Goal: Task Accomplishment & Management: Use online tool/utility

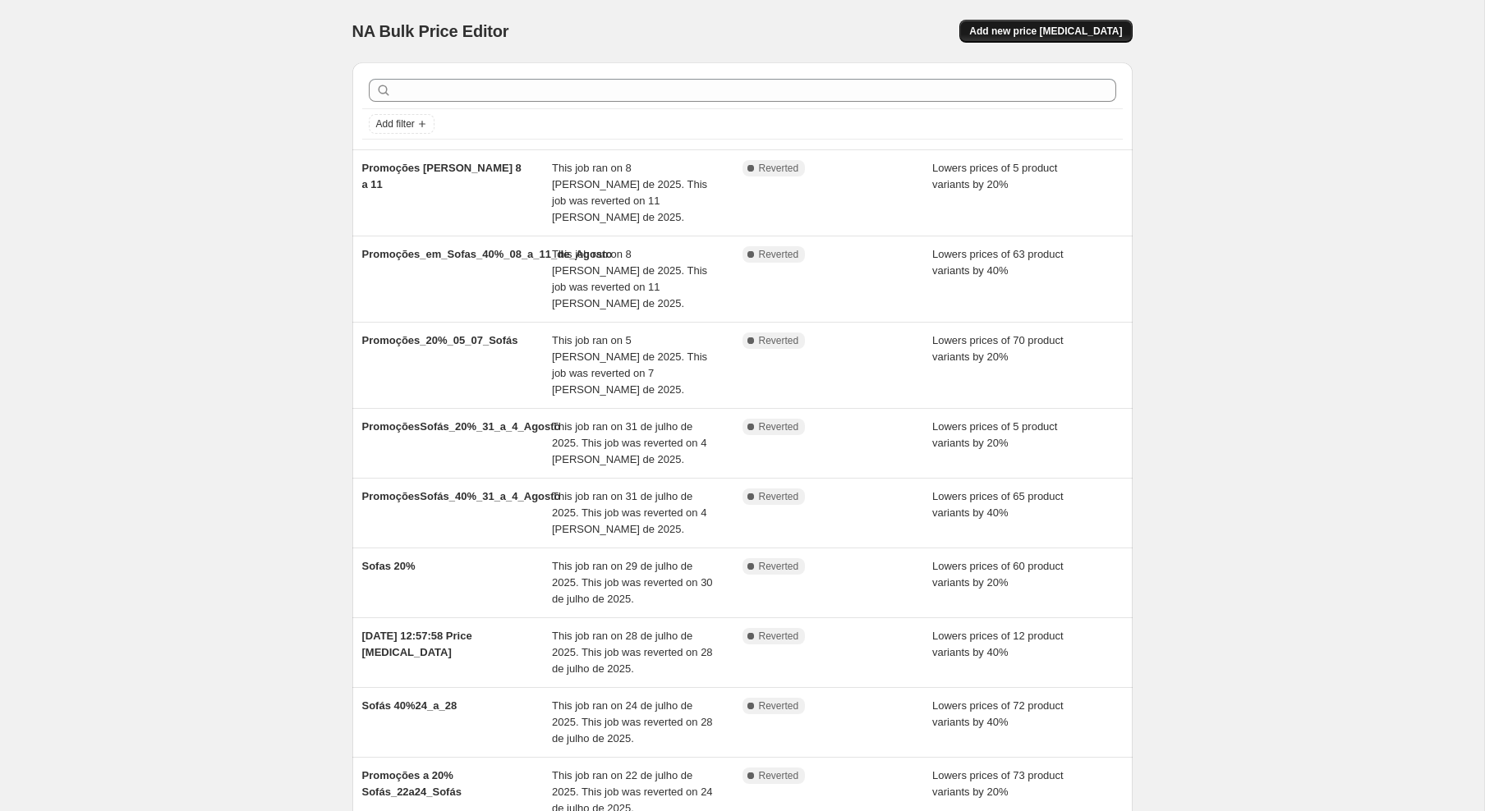
click at [1044, 34] on span "Add new price [MEDICAL_DATA]" at bounding box center [1045, 31] width 153 height 13
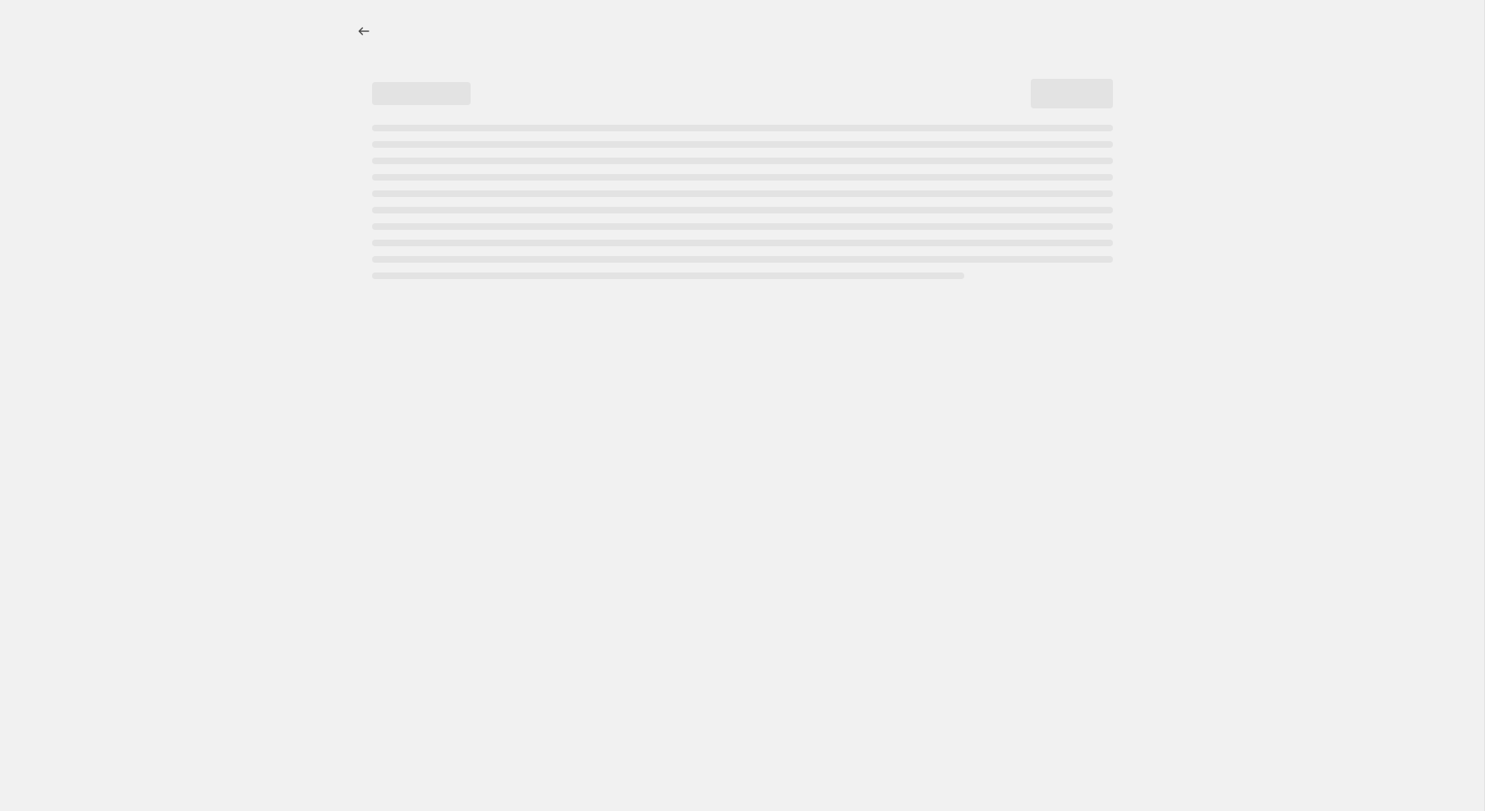
select select "percentage"
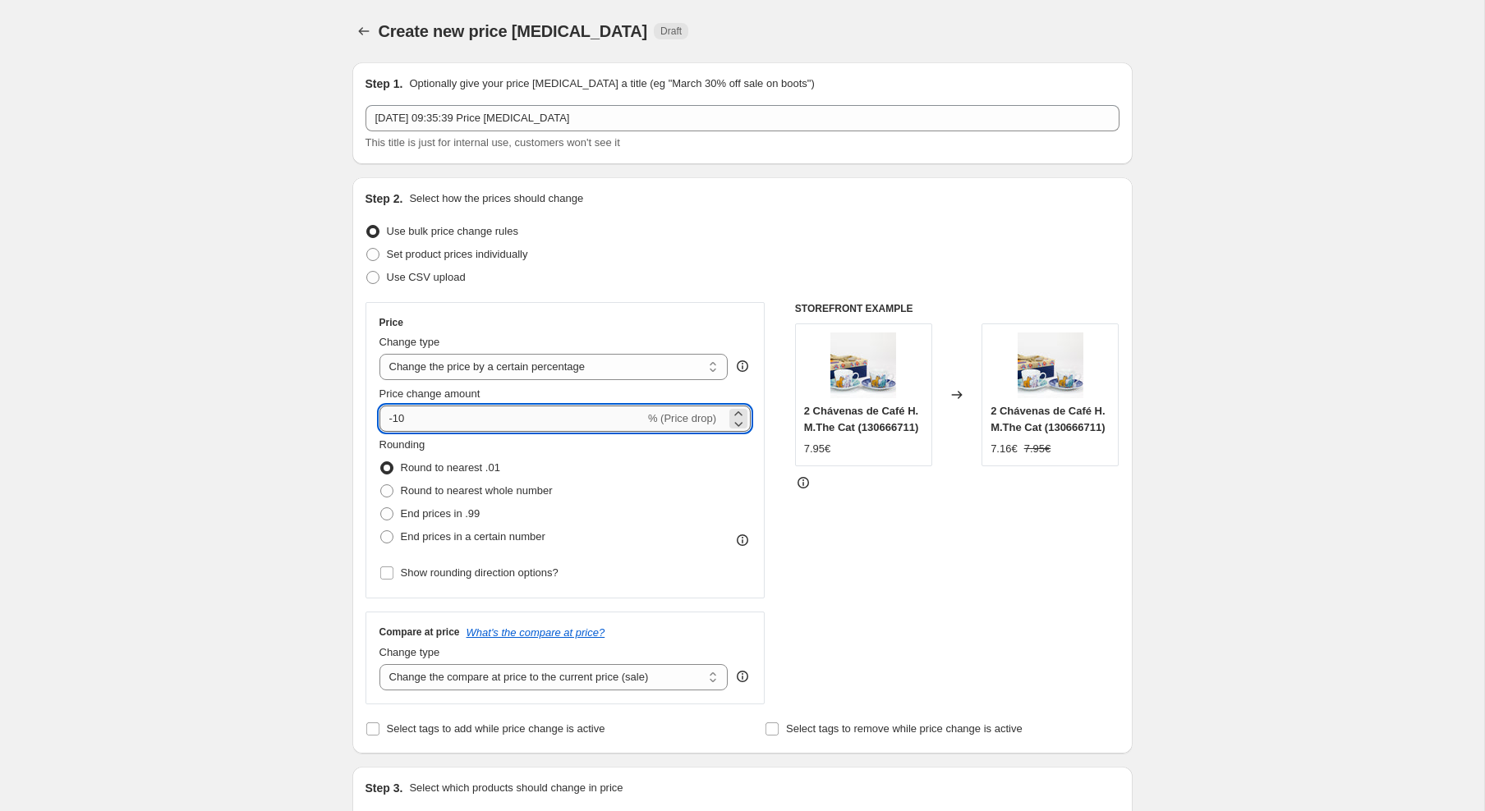
click at [548, 430] on input "-10" at bounding box center [511, 419] width 265 height 26
type input "-1"
type input "-20"
click at [246, 338] on div "Create new price [MEDICAL_DATA]. This page is ready Create new price [MEDICAL_D…" at bounding box center [742, 821] width 1484 height 1642
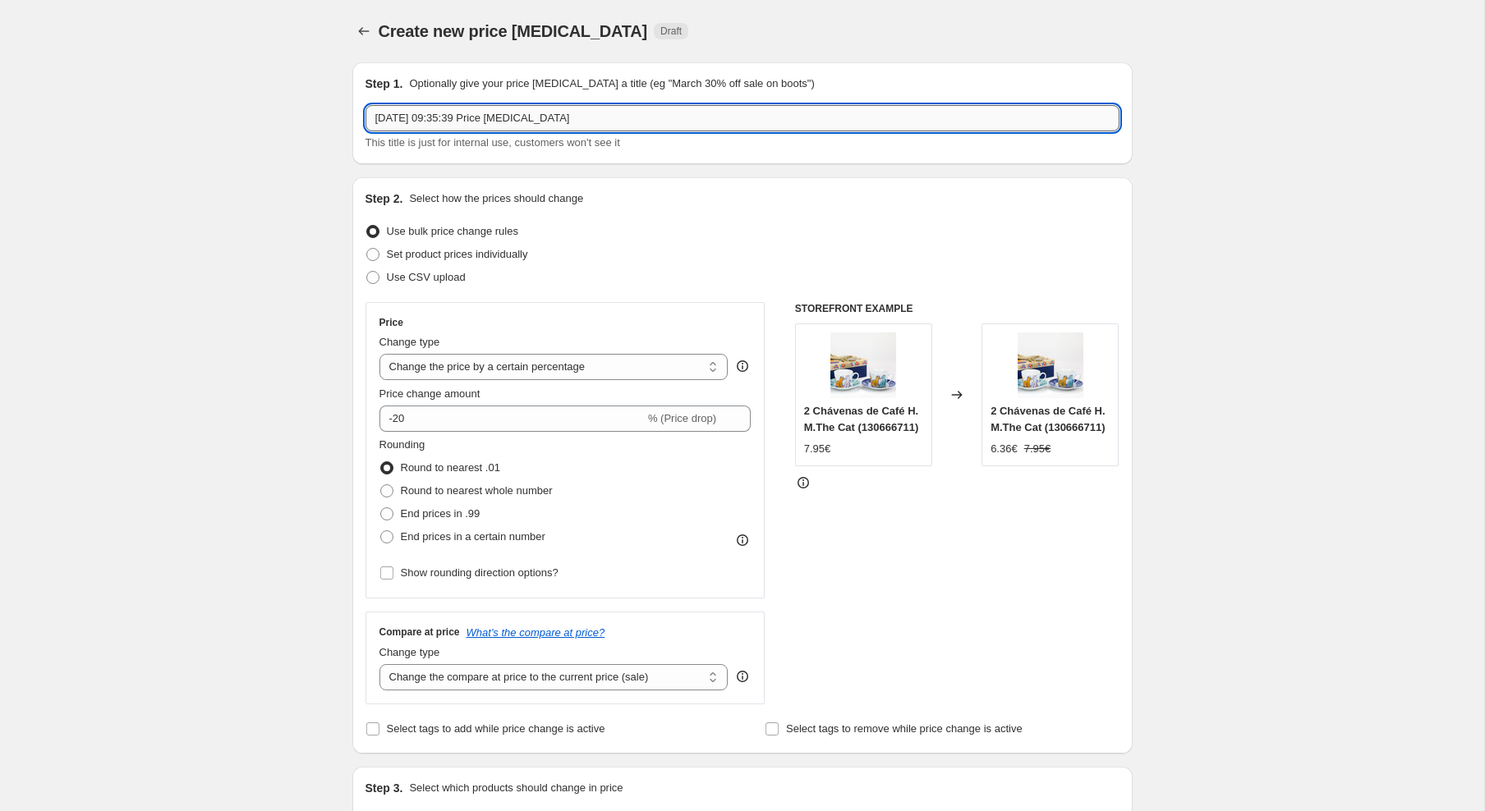
click at [576, 109] on input "[DATE] 09:35:39 Price [MEDICAL_DATA]" at bounding box center [742, 118] width 754 height 26
type input """
type input "20%_promo_sofas"
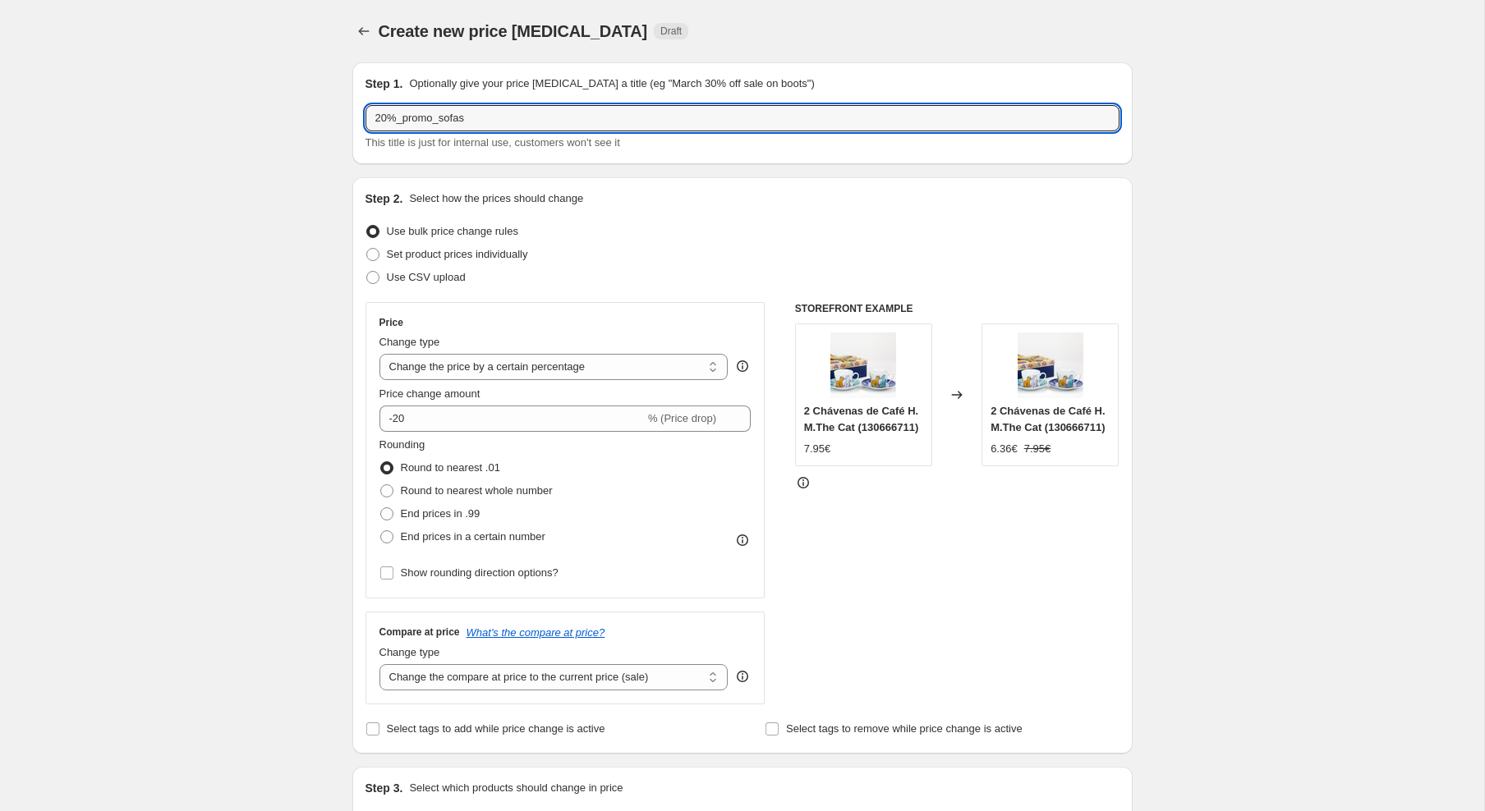
click at [208, 90] on div "Create new price [MEDICAL_DATA]. This page is ready Create new price [MEDICAL_D…" at bounding box center [742, 821] width 1484 height 1642
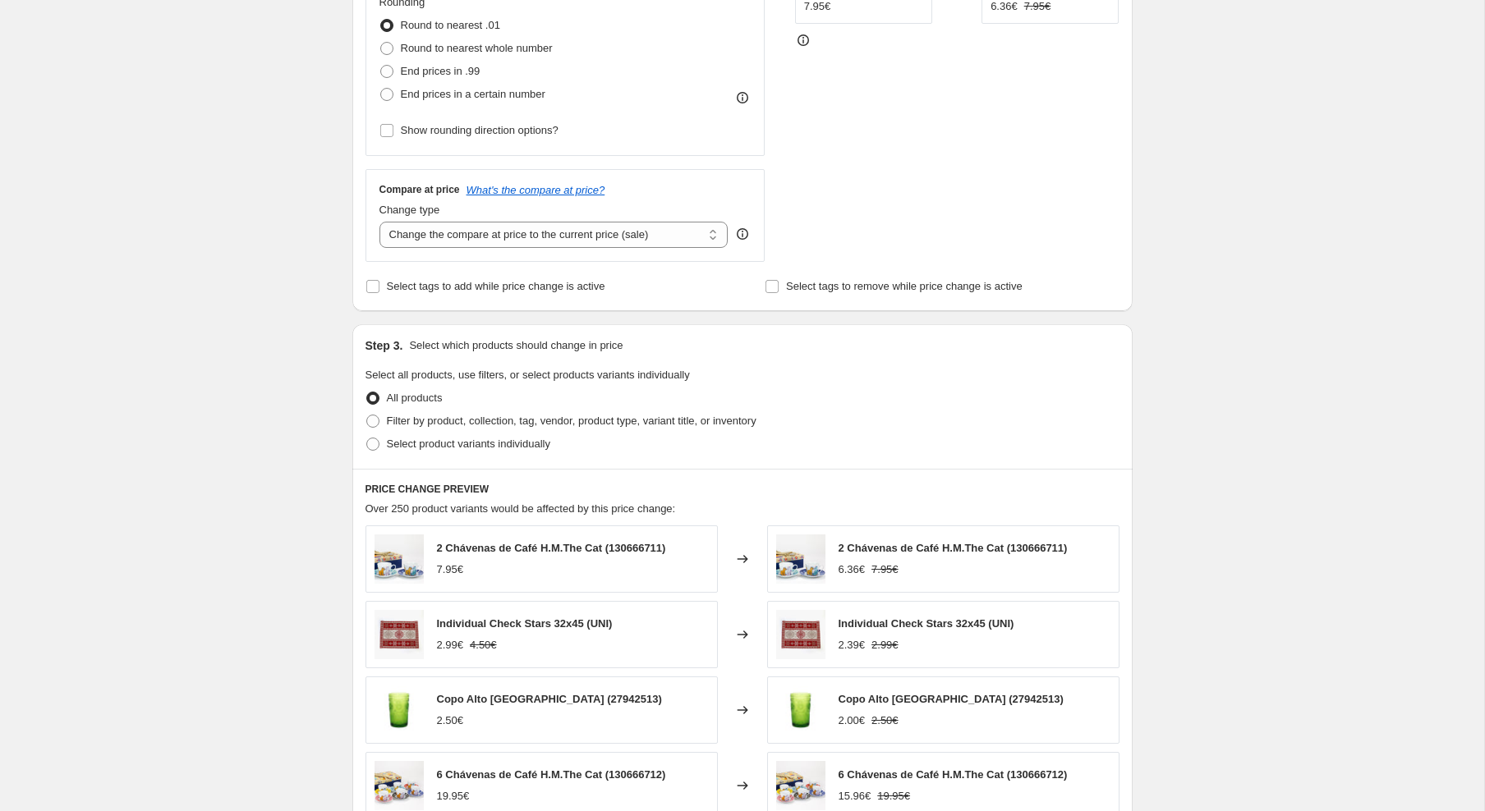
scroll to position [449, 0]
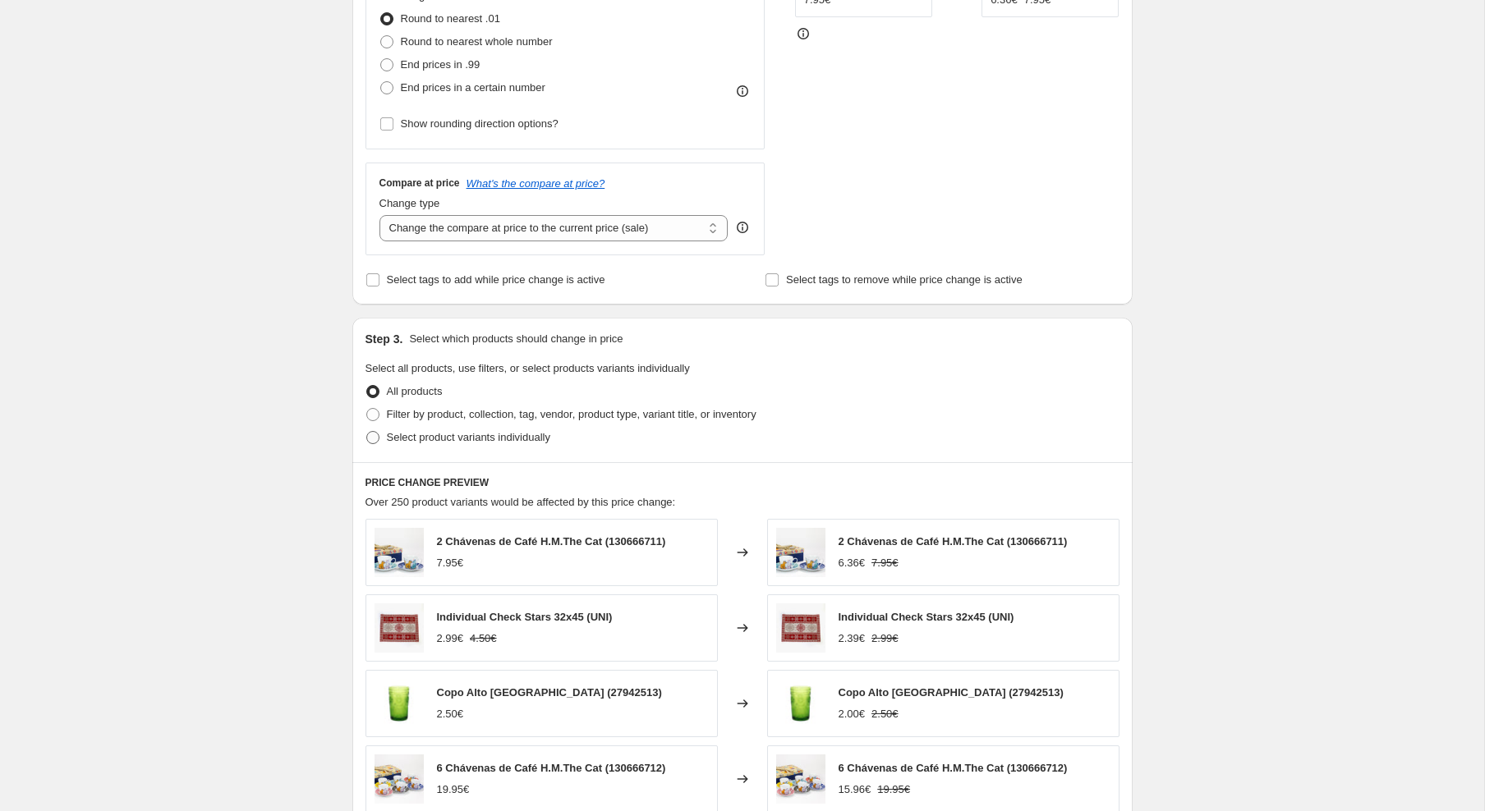
click at [505, 438] on span "Select product variants individually" at bounding box center [468, 437] width 163 height 12
click at [367, 432] on input "Select product variants individually" at bounding box center [366, 431] width 1 height 1
radio input "true"
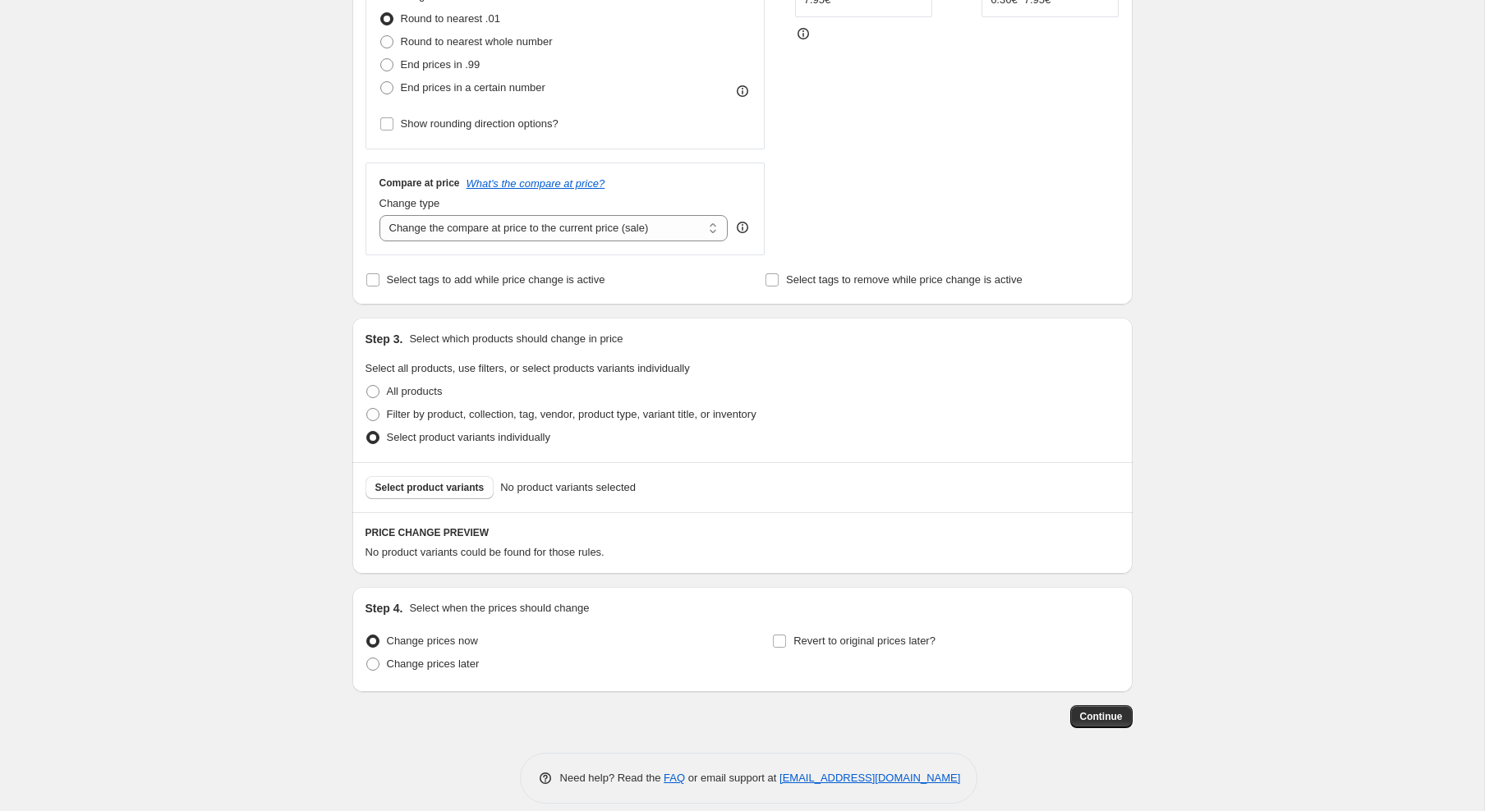
click at [399, 683] on div "Step 4. Select when the prices should change Change prices now Change prices la…" at bounding box center [742, 639] width 780 height 105
click at [798, 645] on span "Revert to original prices later?" at bounding box center [864, 641] width 142 height 12
click at [786, 645] on input "Revert to original prices later?" at bounding box center [779, 641] width 13 height 13
checkbox input "true"
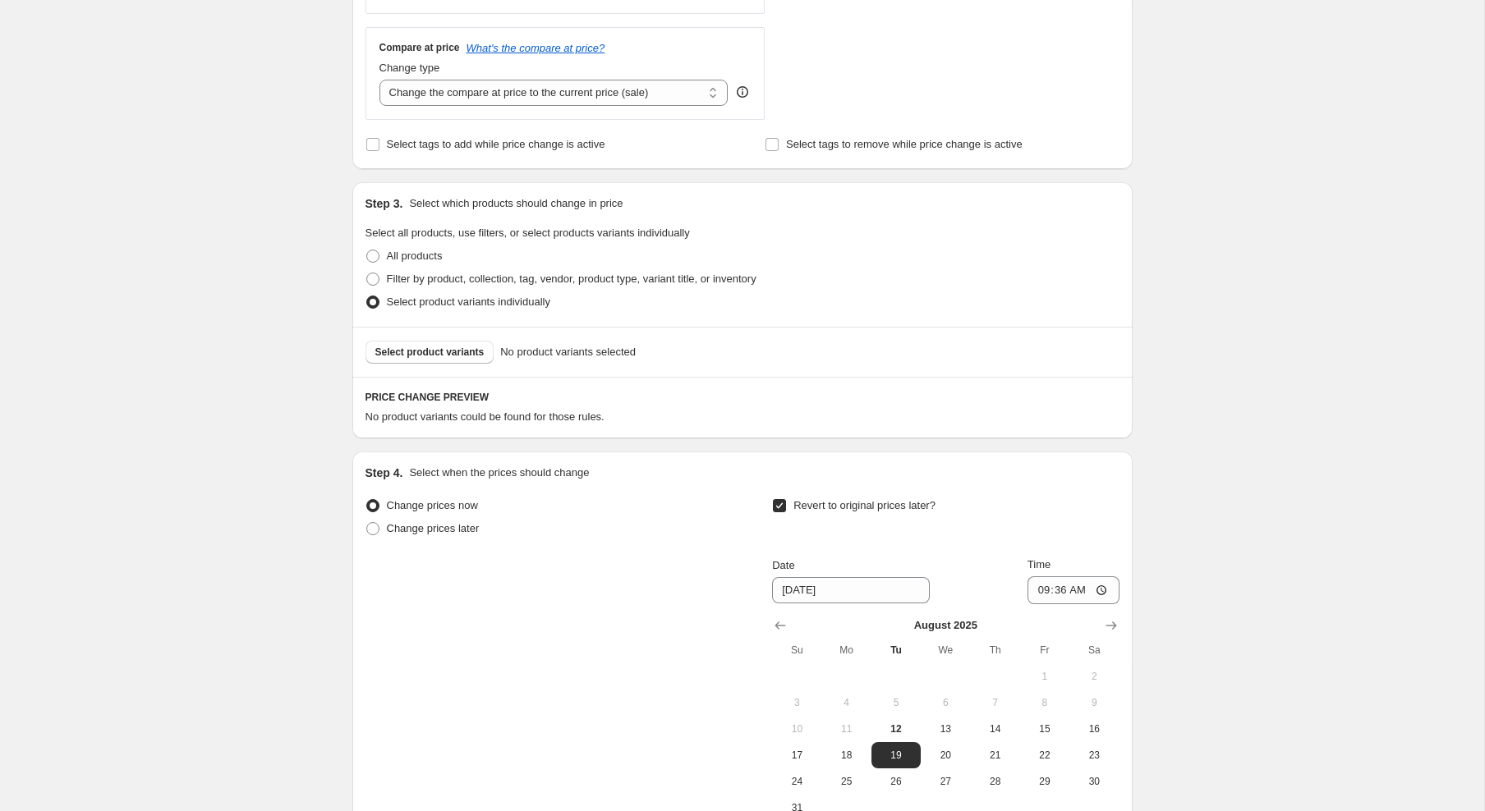
scroll to position [586, 0]
click at [999, 737] on button "14" at bounding box center [994, 728] width 49 height 26
type input "[DATE]"
click at [1059, 598] on input "09:36" at bounding box center [1073, 589] width 92 height 28
click at [1084, 583] on input "23:50" at bounding box center [1073, 589] width 92 height 28
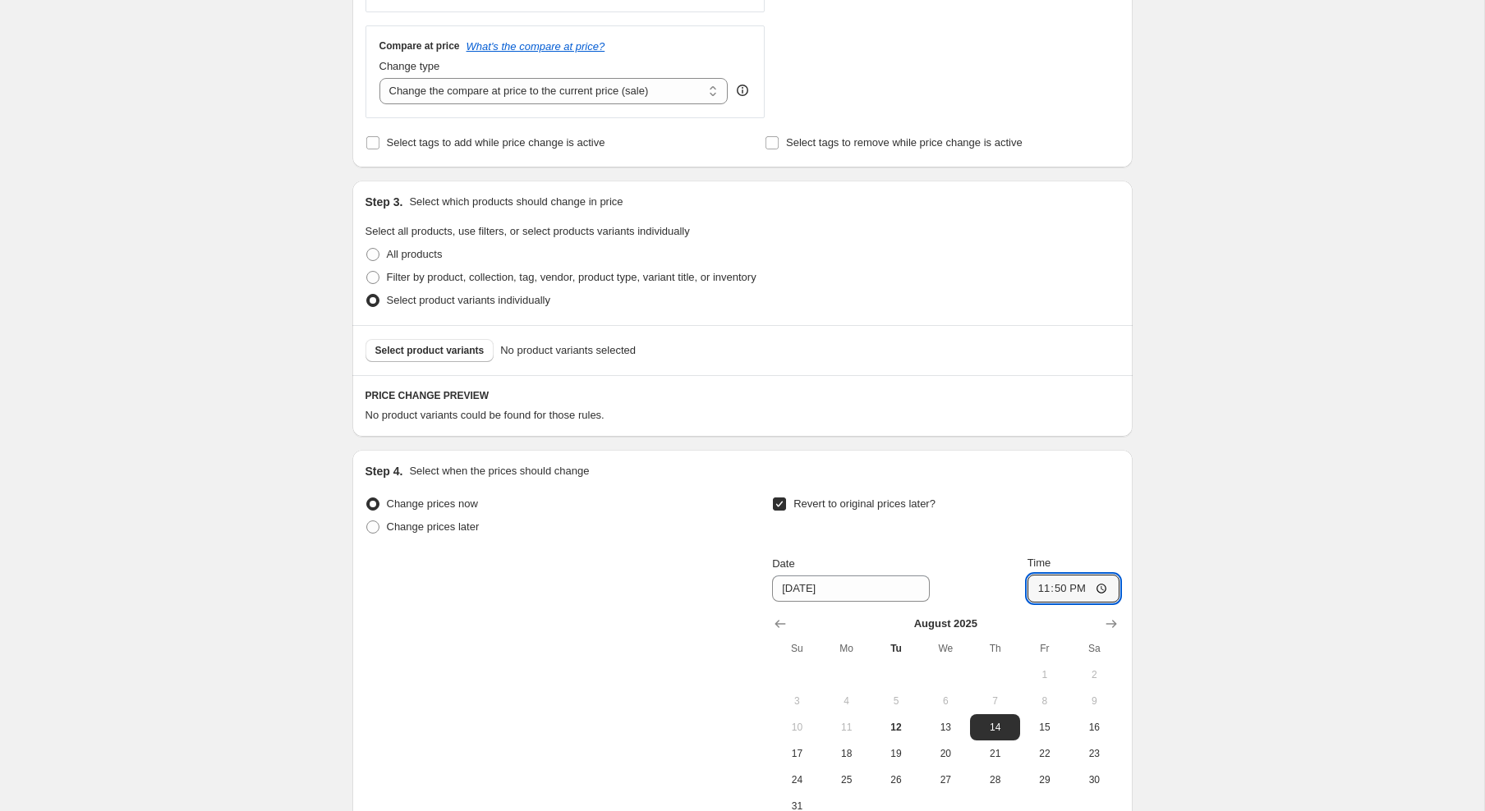
type input "23:09"
type input "23:59"
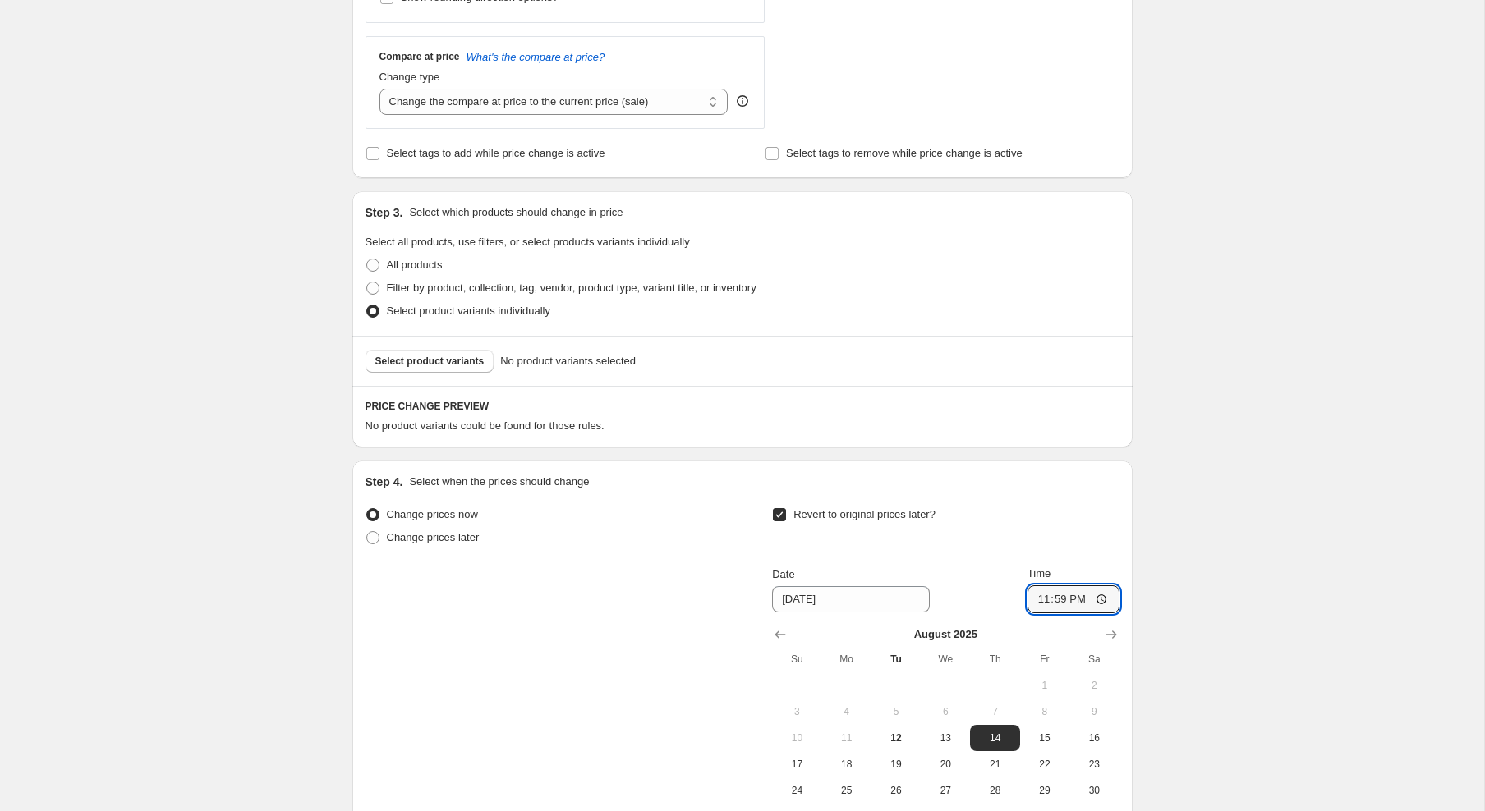
click at [587, 584] on div "Change prices now Change prices later Revert to original prices later? Date [DA…" at bounding box center [742, 666] width 754 height 327
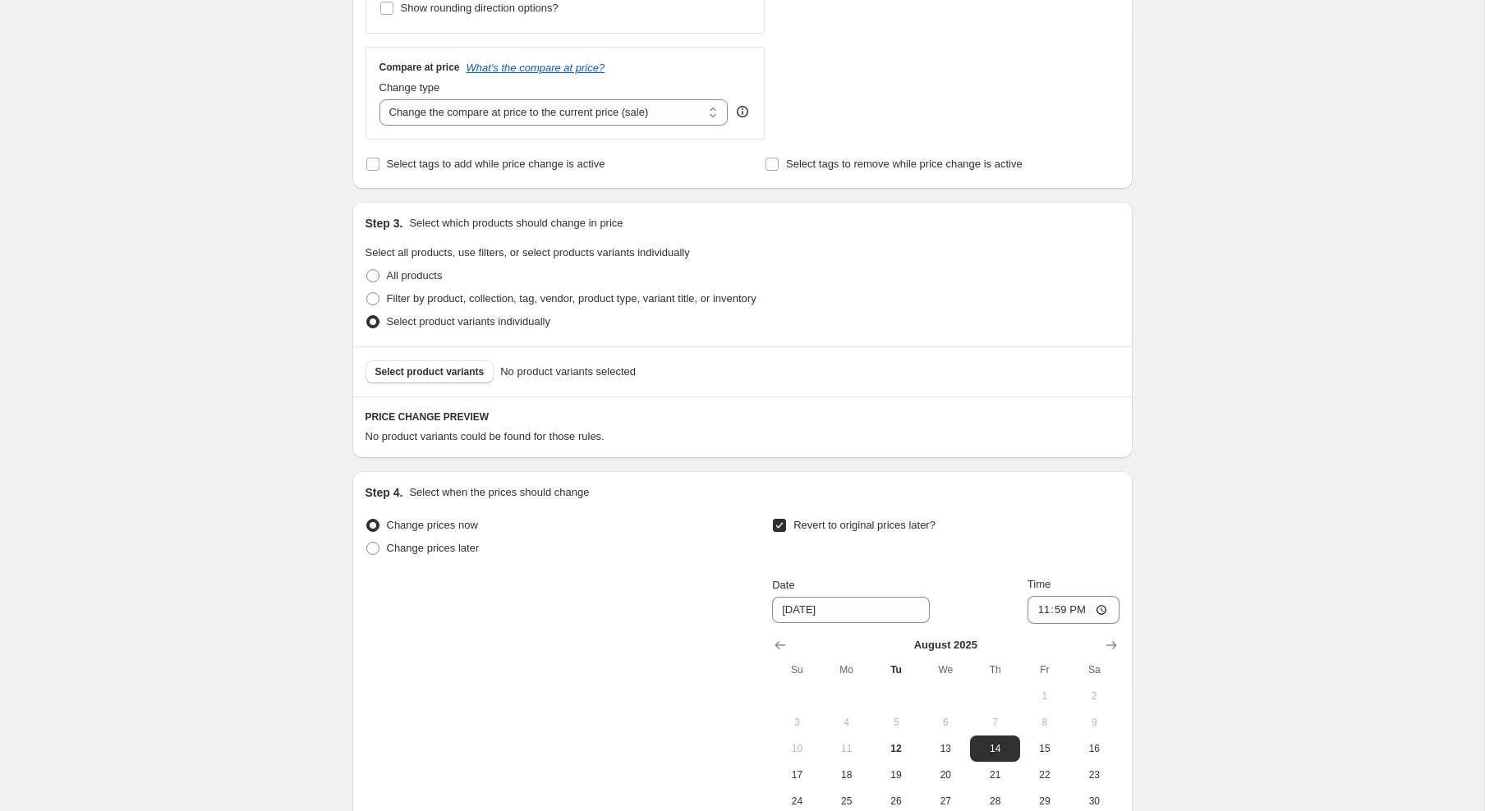
scroll to position [541, 0]
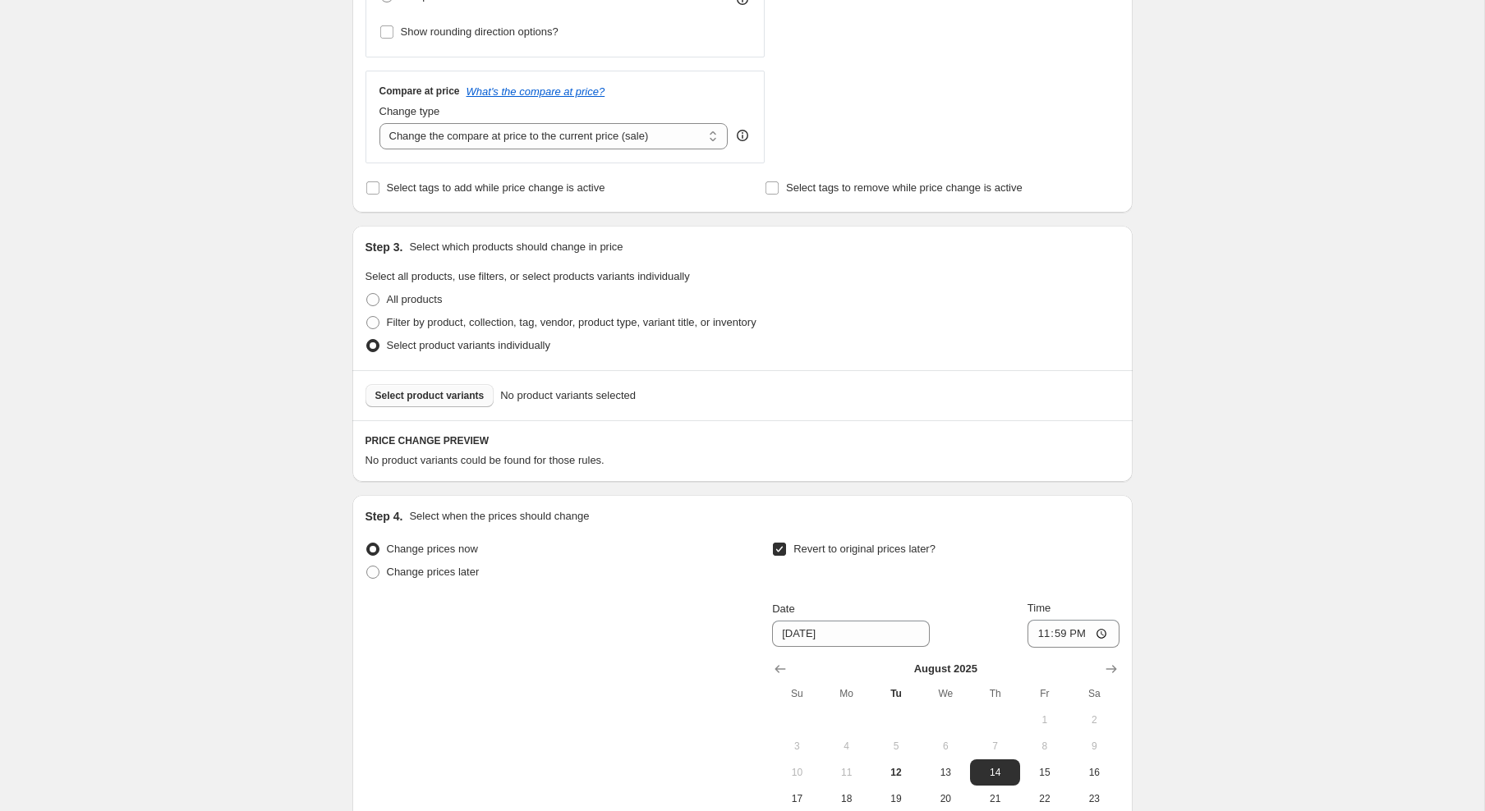
click at [467, 397] on span "Select product variants" at bounding box center [429, 395] width 109 height 13
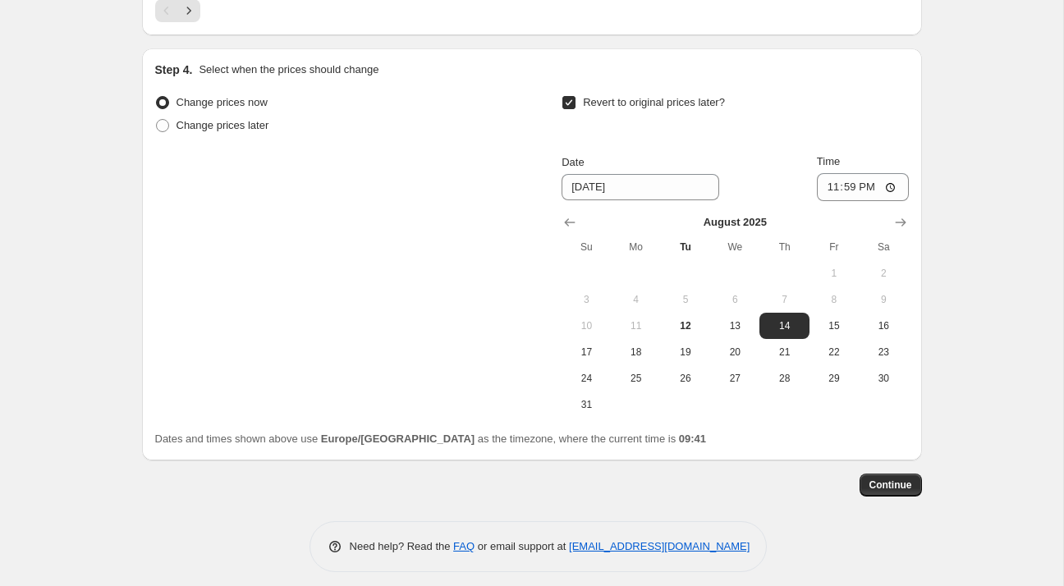
scroll to position [1408, 0]
click at [908, 478] on span "Continue" at bounding box center [891, 484] width 43 height 13
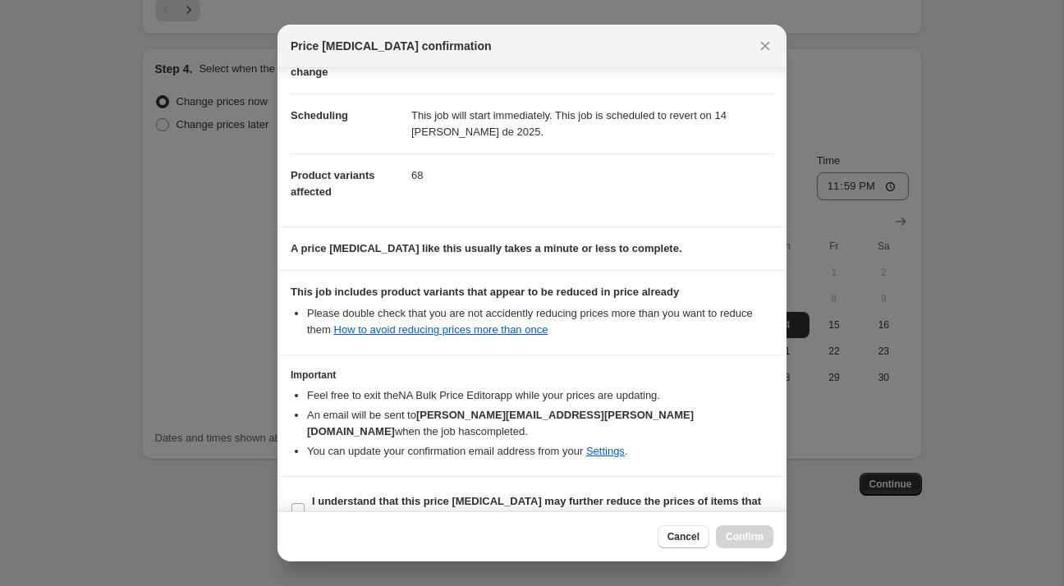
scroll to position [120, 0]
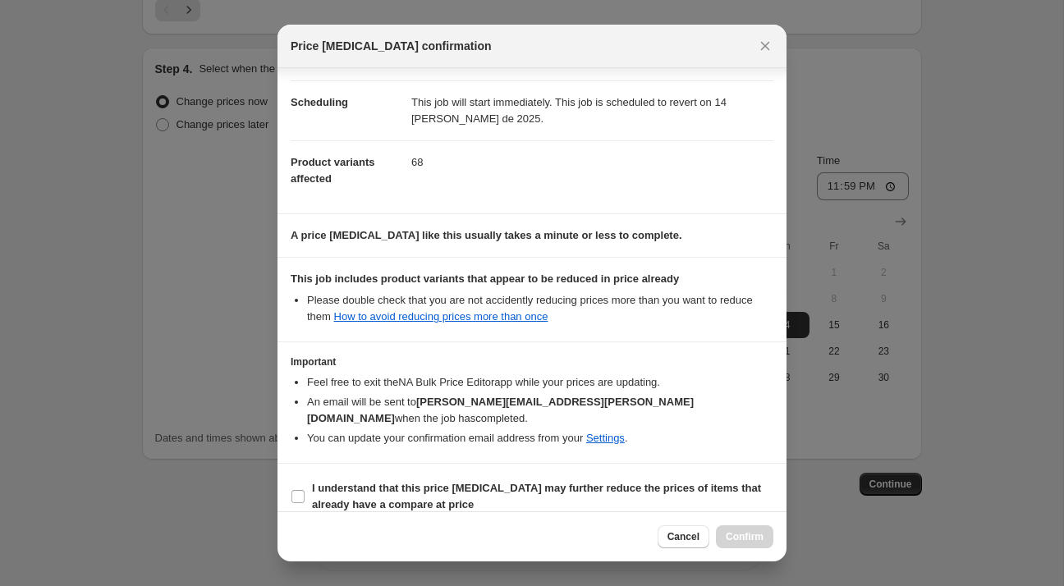
click at [664, 480] on span "I understand that this price [MEDICAL_DATA] may further reduce the prices of it…" at bounding box center [543, 496] width 462 height 33
click at [305, 490] on input "I understand that this price [MEDICAL_DATA] may further reduce the prices of it…" at bounding box center [298, 496] width 13 height 13
checkbox input "true"
click at [745, 524] on div "Cancel Confirm" at bounding box center [532, 537] width 509 height 50
click at [755, 533] on span "Confirm" at bounding box center [745, 537] width 38 height 13
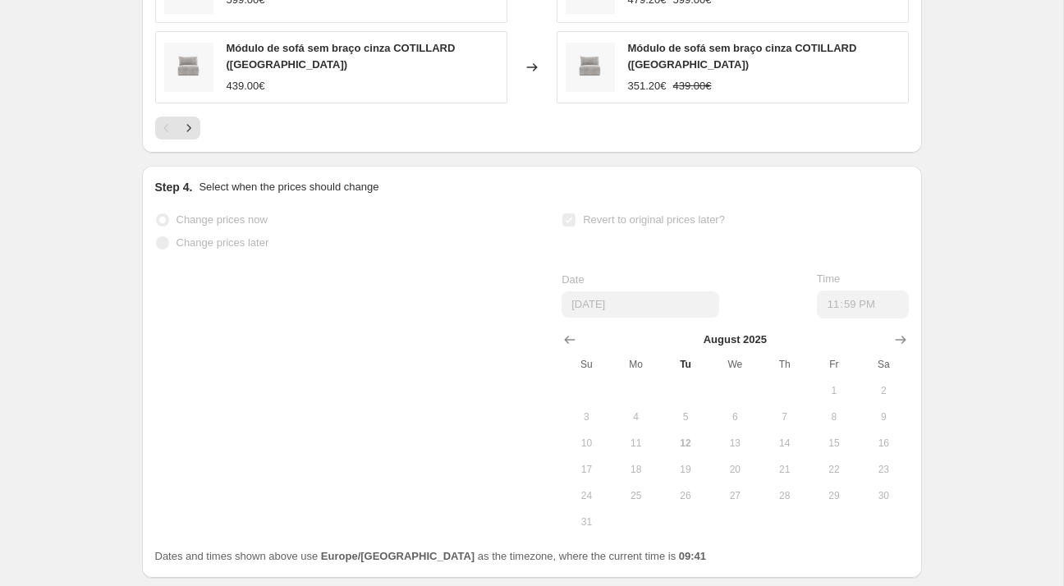
scroll to position [1450, 0]
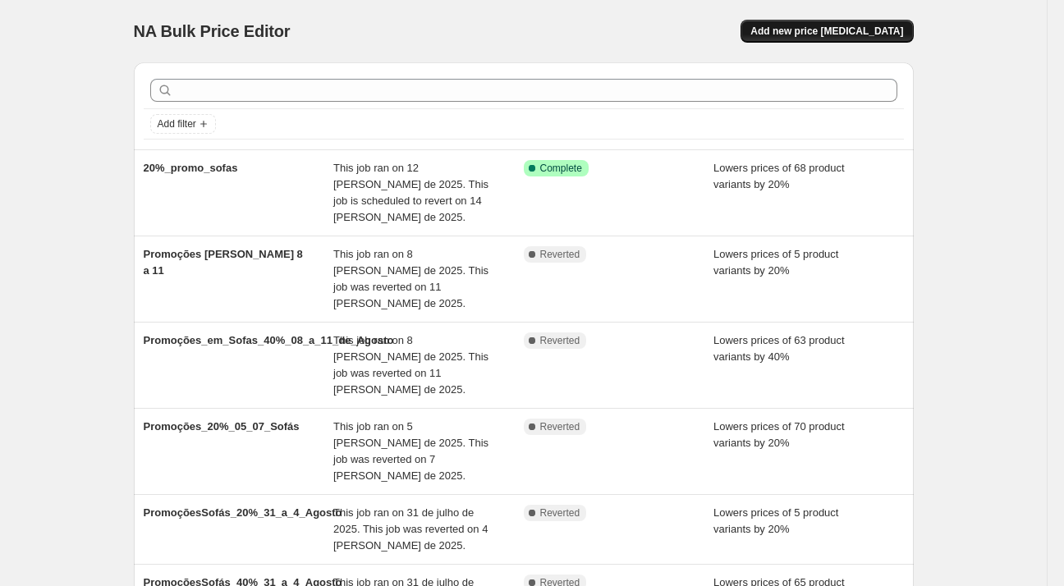
click at [801, 31] on span "Add new price [MEDICAL_DATA]" at bounding box center [827, 31] width 153 height 13
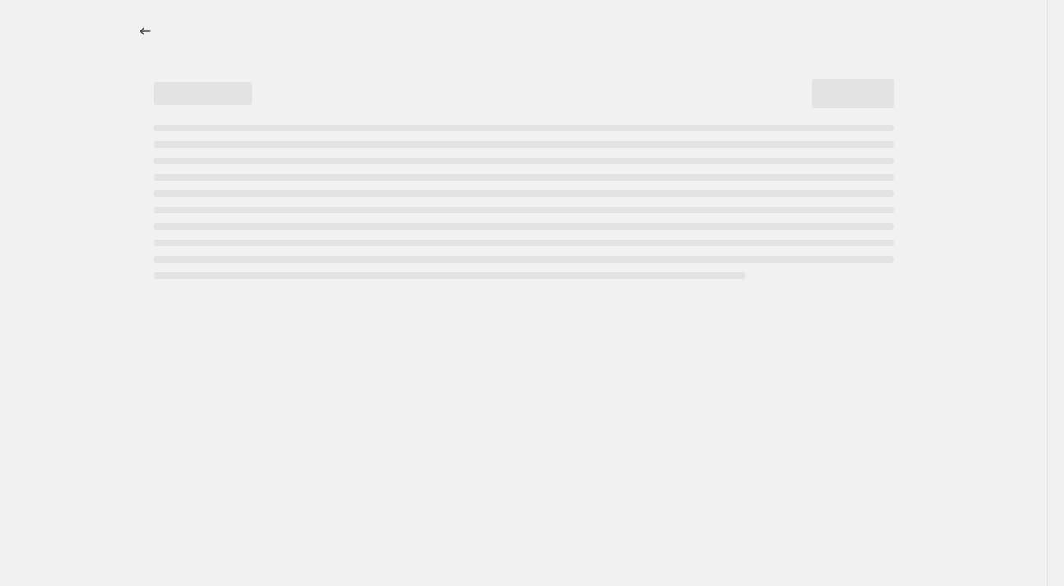
select select "percentage"
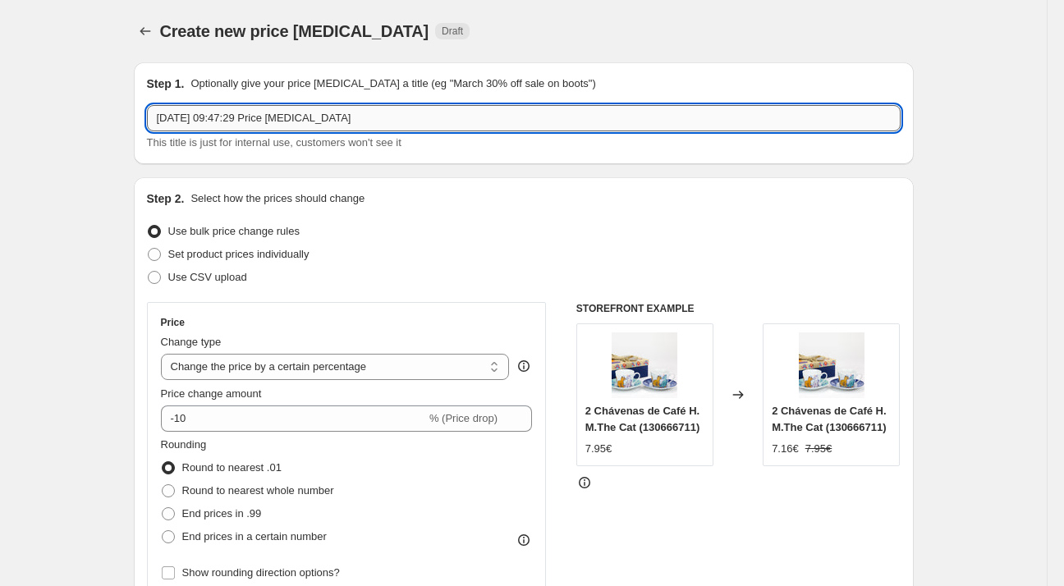
click at [416, 115] on input "12/08/2025, 09:47:29 Price change job" at bounding box center [524, 118] width 754 height 26
type input "20%_lauren_12_a_14_Agosto"
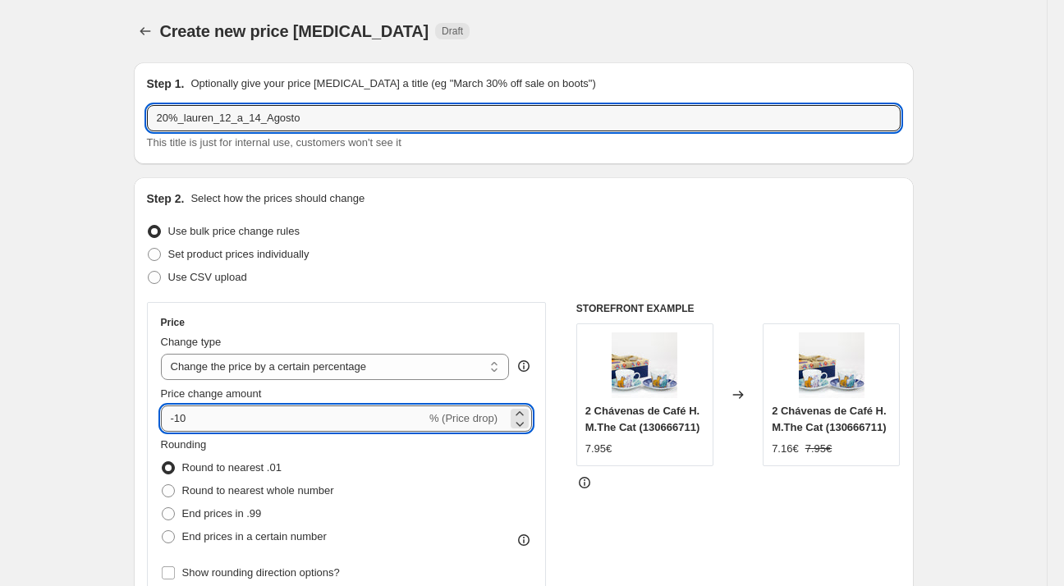
click at [221, 415] on input "-10" at bounding box center [293, 419] width 265 height 26
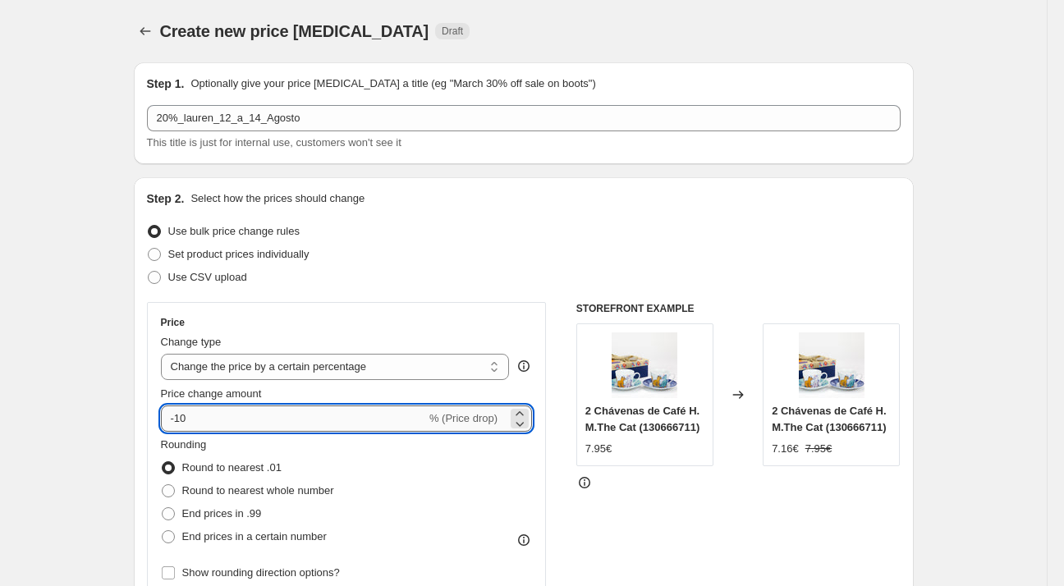
type input "-1"
type input "-20"
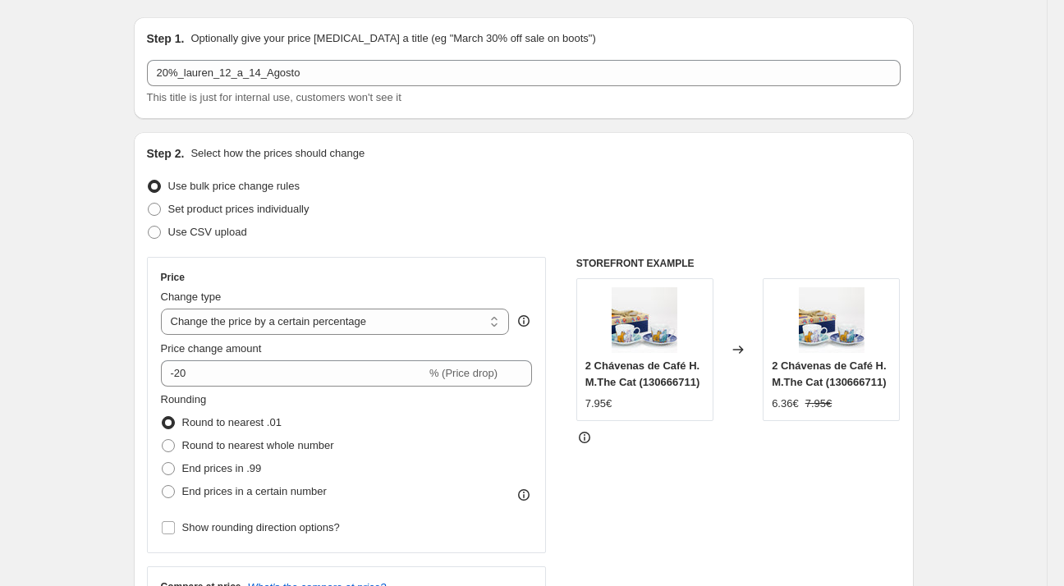
scroll to position [246, 0]
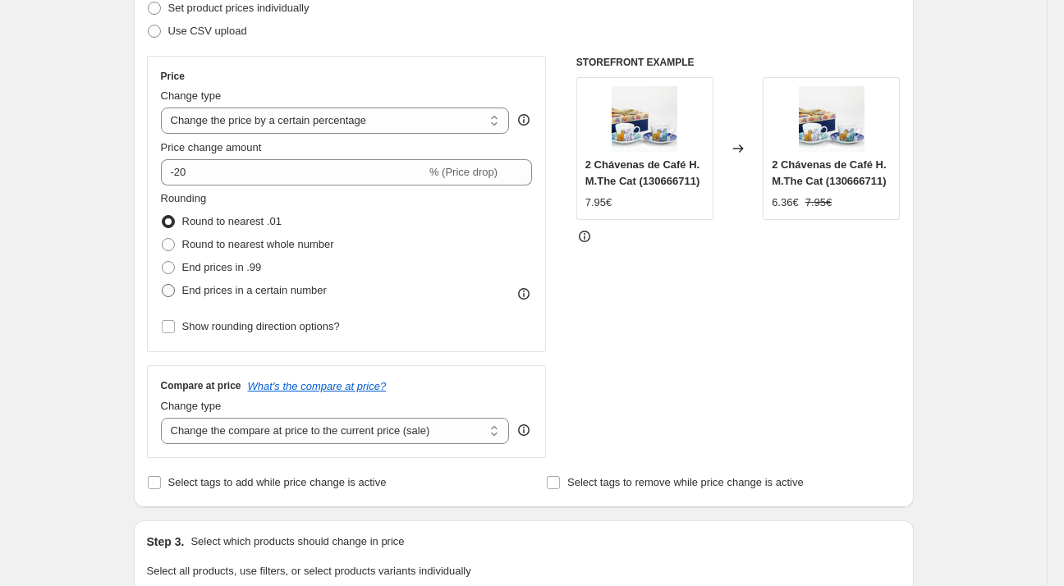
click at [282, 290] on span "End prices in a certain number" at bounding box center [254, 290] width 145 height 12
click at [163, 285] on input "End prices in a certain number" at bounding box center [162, 284] width 1 height 1
radio input "true"
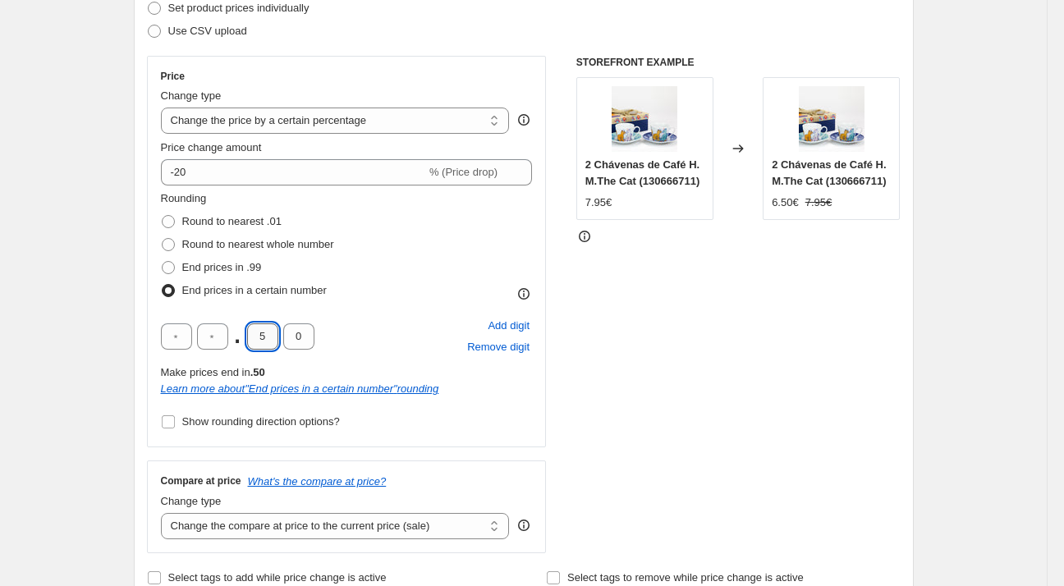
click at [268, 331] on input "5" at bounding box center [262, 337] width 31 height 26
type input "2"
click at [154, 268] on div "Price Change type Change the price to a certain amount Change the price by a ce…" at bounding box center [347, 252] width 400 height 392
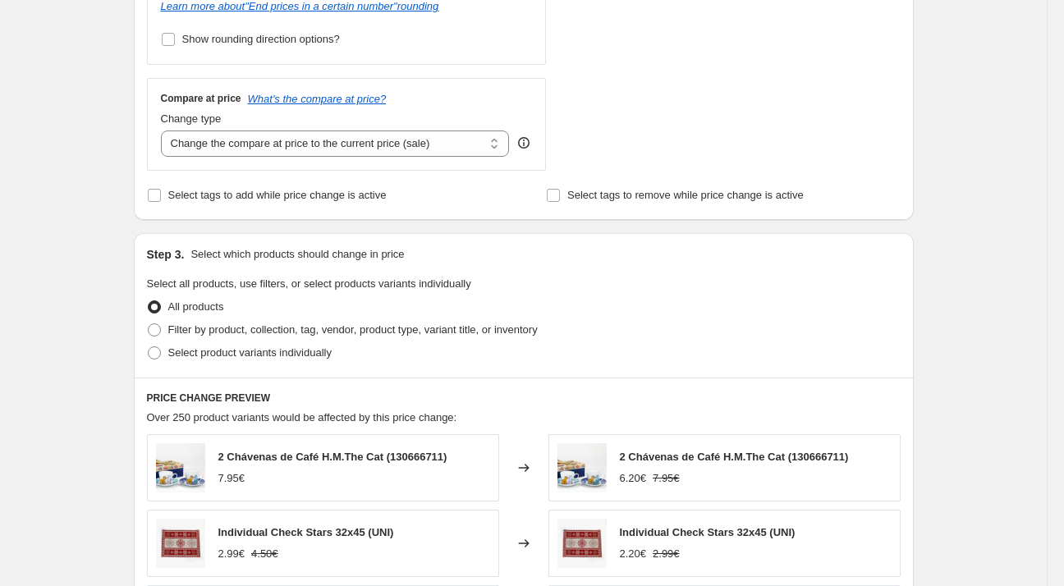
scroll to position [692, 0]
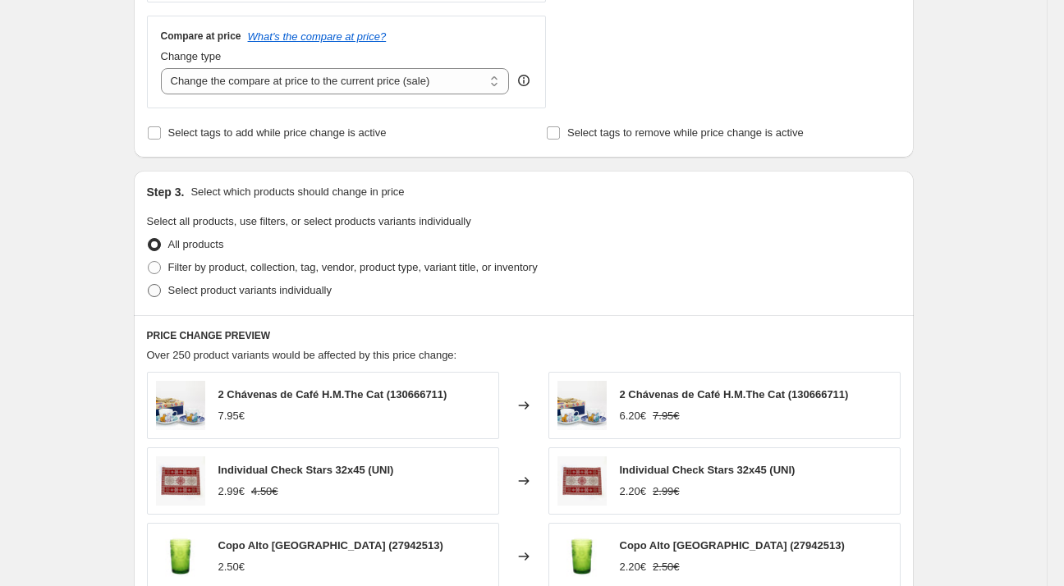
click at [300, 286] on span "Select product variants individually" at bounding box center [249, 290] width 163 height 12
click at [149, 285] on input "Select product variants individually" at bounding box center [148, 284] width 1 height 1
radio input "true"
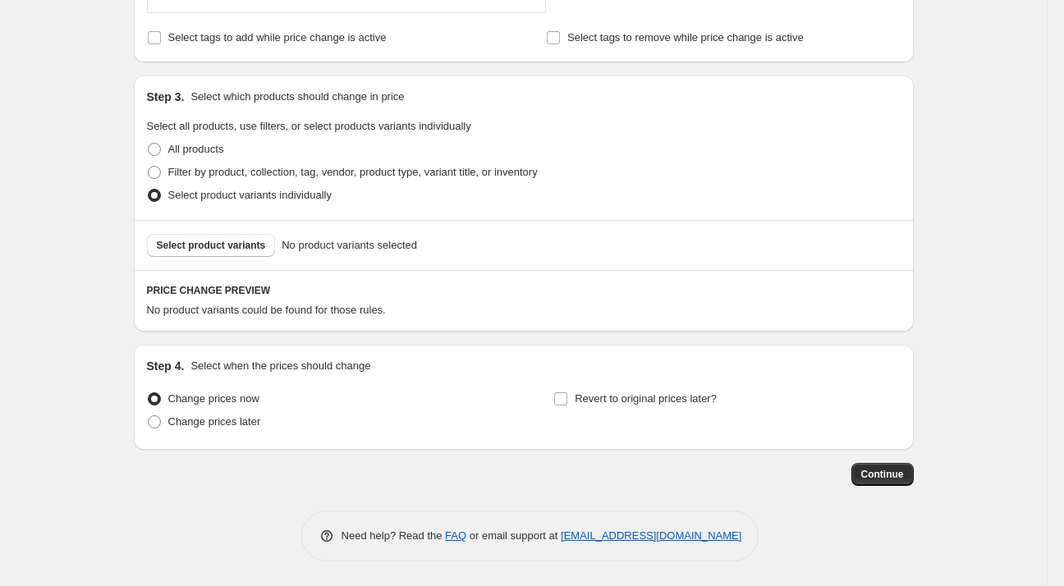
scroll to position [785, 0]
click at [608, 402] on span "Revert to original prices later?" at bounding box center [646, 400] width 142 height 12
click at [568, 402] on input "Revert to original prices later?" at bounding box center [560, 400] width 13 height 13
checkbox input "true"
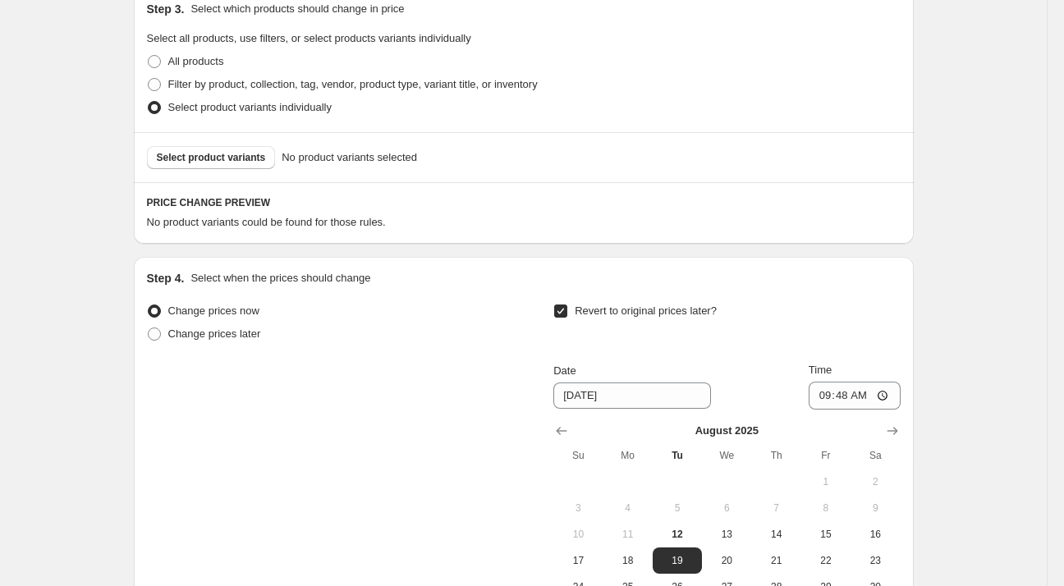
scroll to position [895, 0]
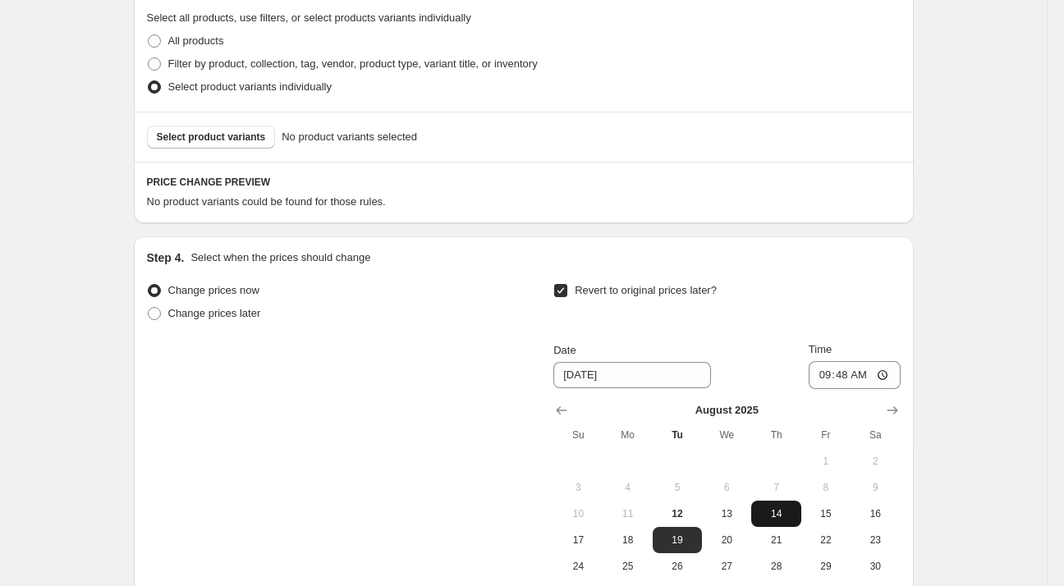
click at [769, 519] on button "14" at bounding box center [776, 514] width 49 height 26
type input "[DATE]"
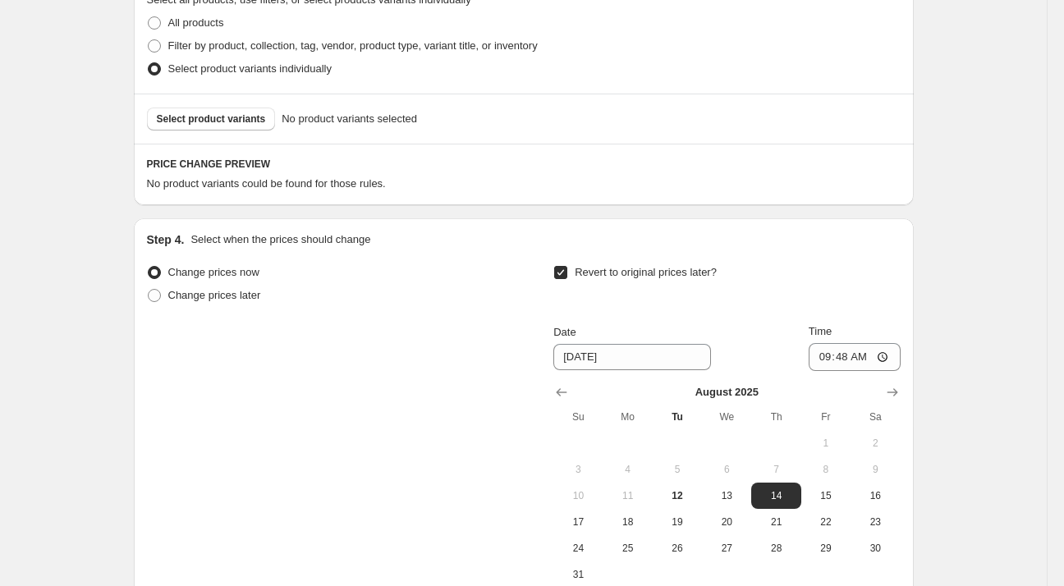
scroll to position [911, 0]
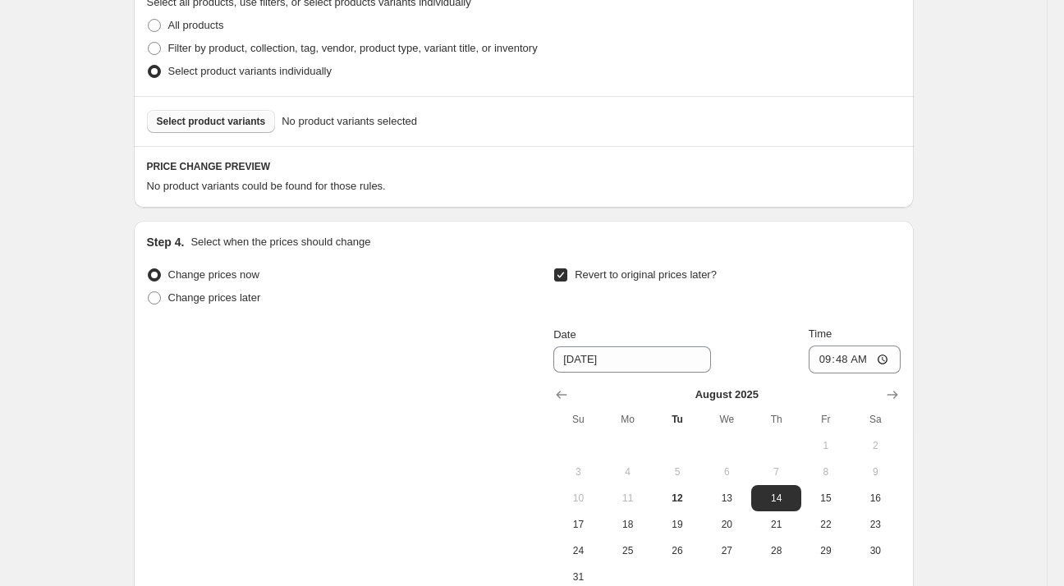
click at [251, 119] on span "Select product variants" at bounding box center [211, 121] width 109 height 13
click at [259, 117] on button "Select product variants" at bounding box center [211, 121] width 129 height 23
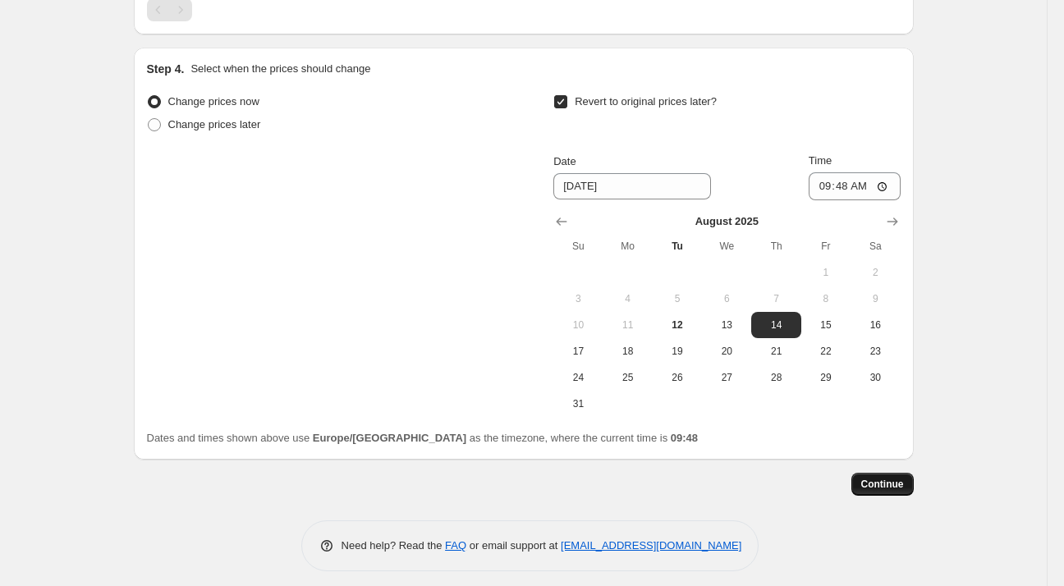
scroll to position [1204, 0]
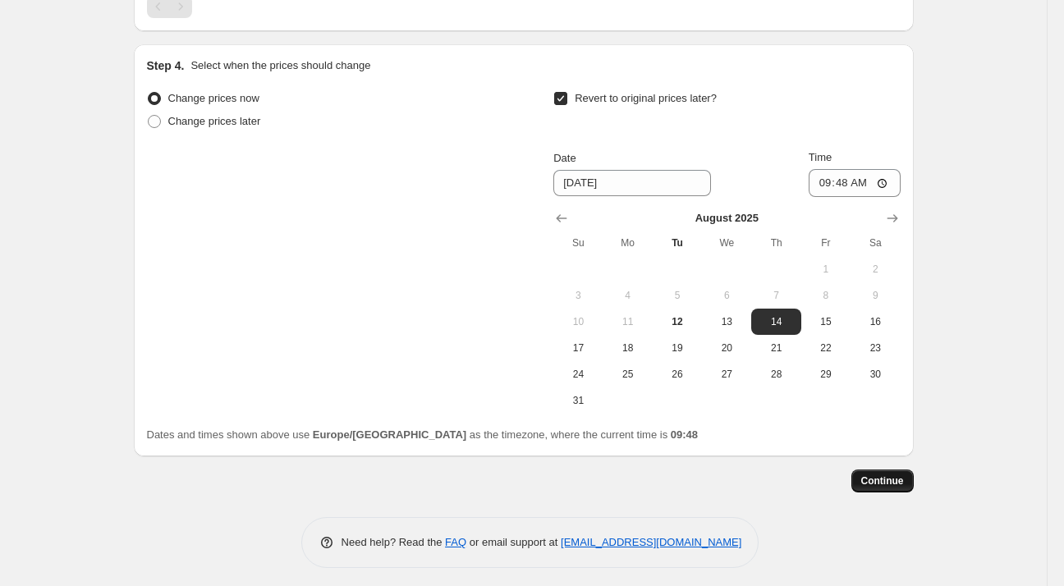
click at [897, 477] on span "Continue" at bounding box center [883, 481] width 43 height 13
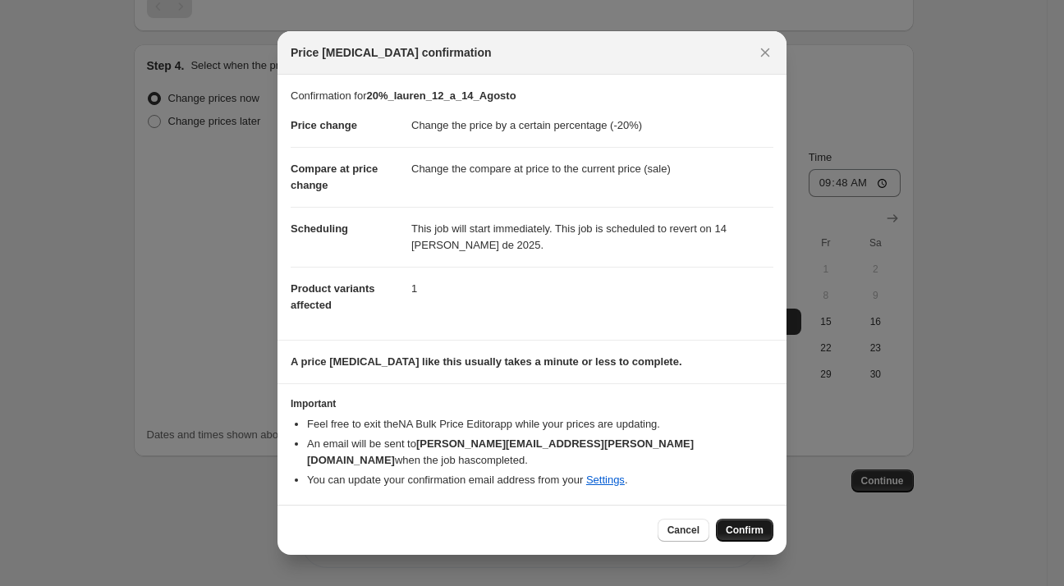
click at [753, 526] on span "Confirm" at bounding box center [745, 530] width 38 height 13
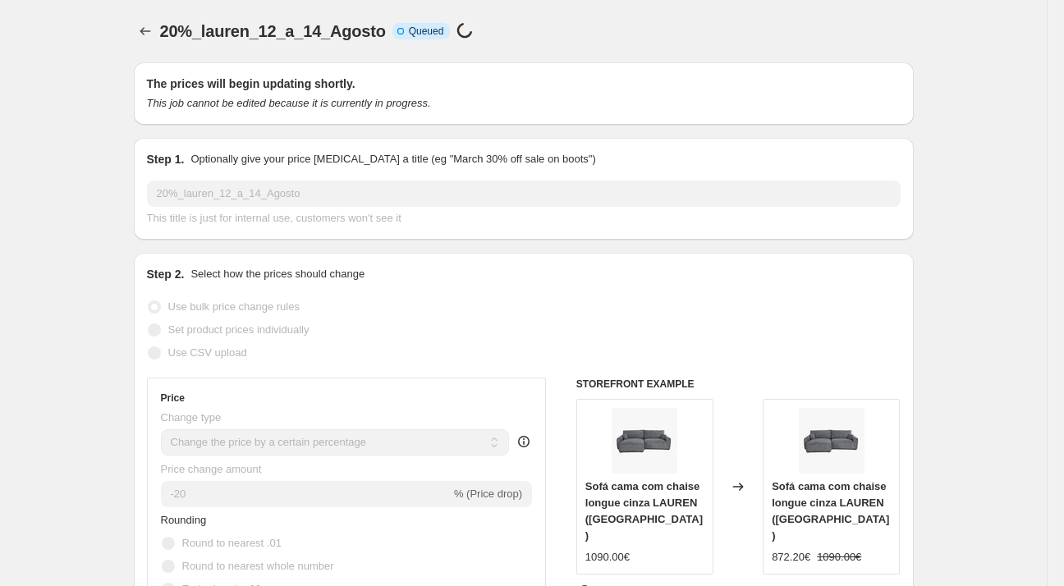
select select "percentage"
